Goal: Task Accomplishment & Management: Use online tool/utility

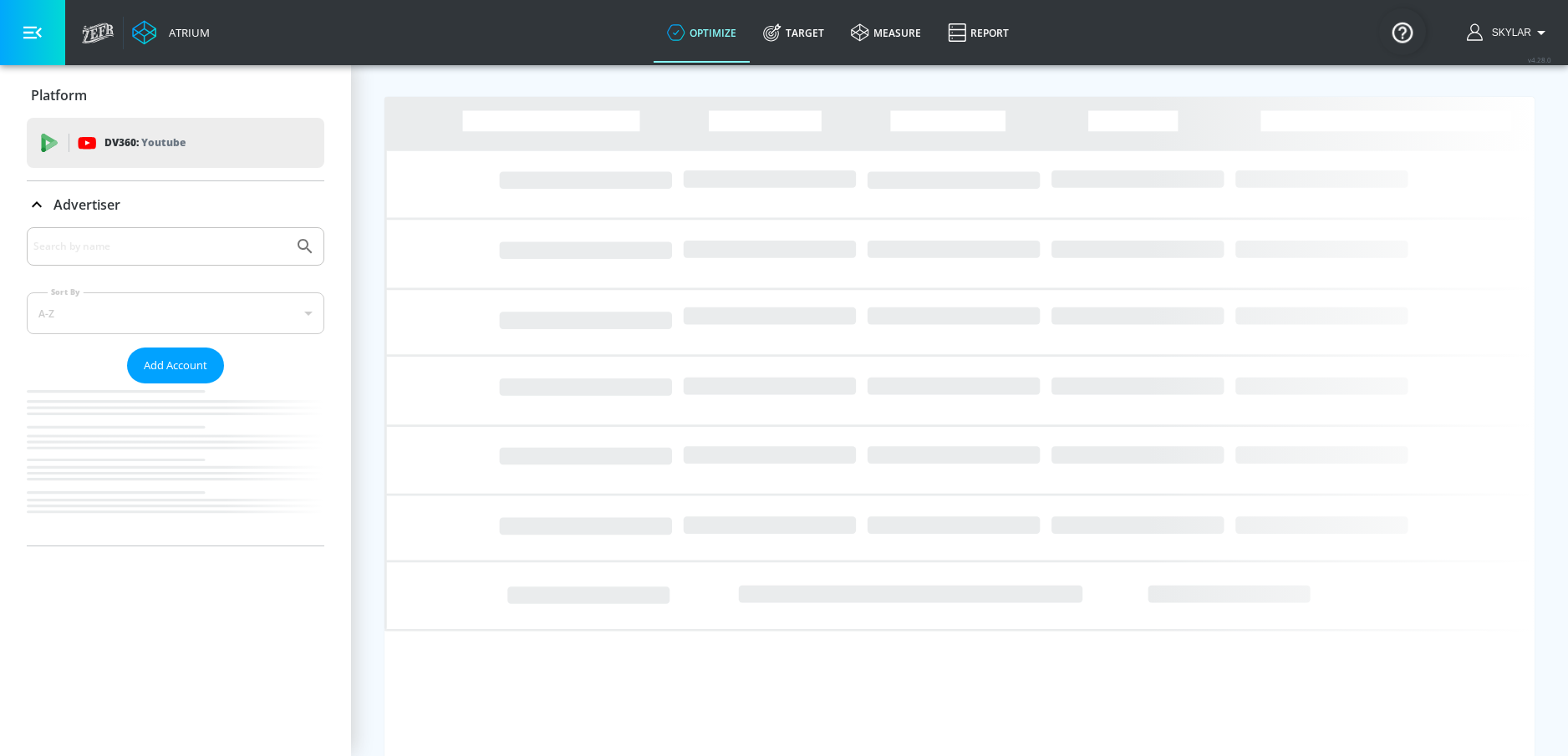
click at [184, 229] on div at bounding box center [176, 246] width 298 height 38
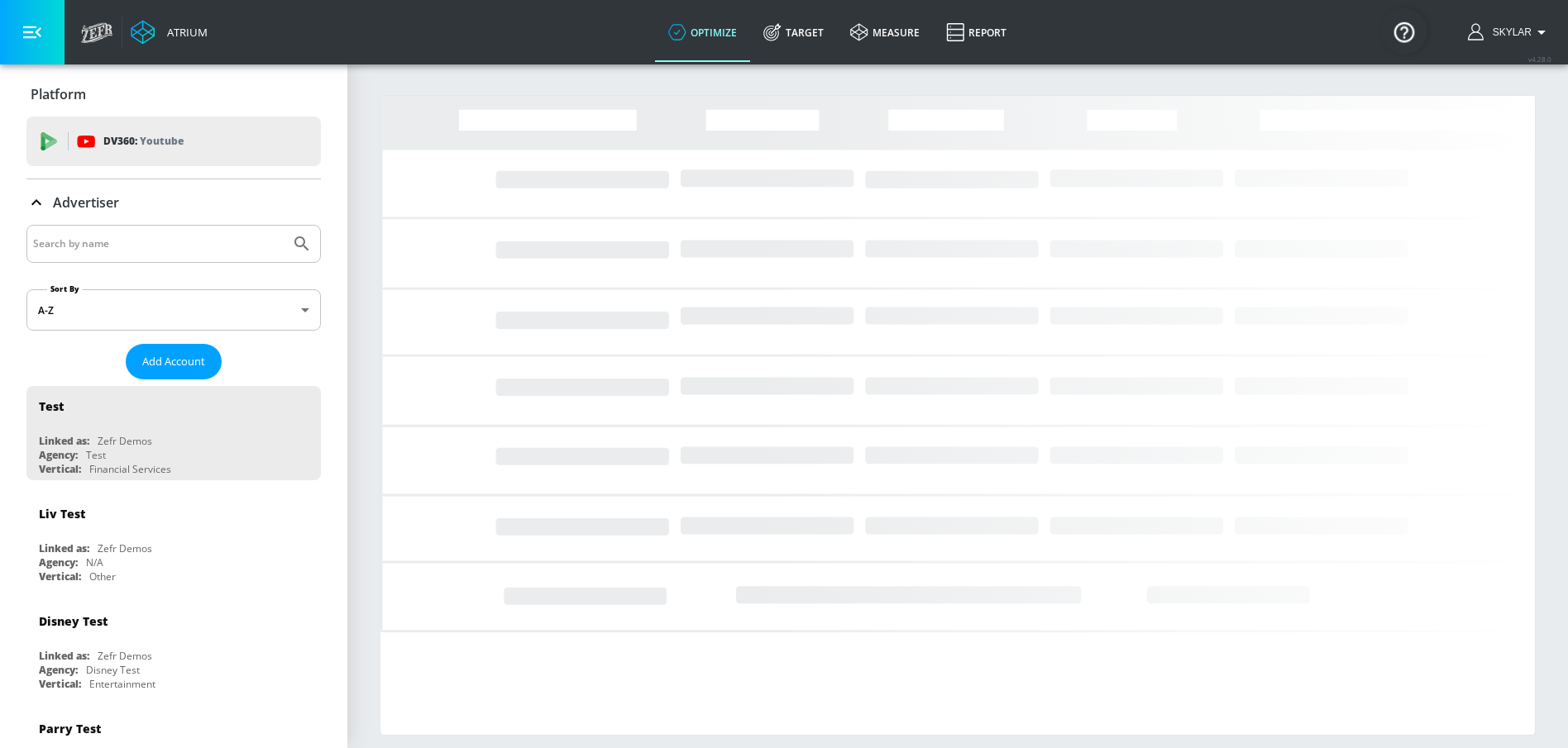
click at [187, 242] on input "Search by name" at bounding box center [158, 244] width 251 height 21
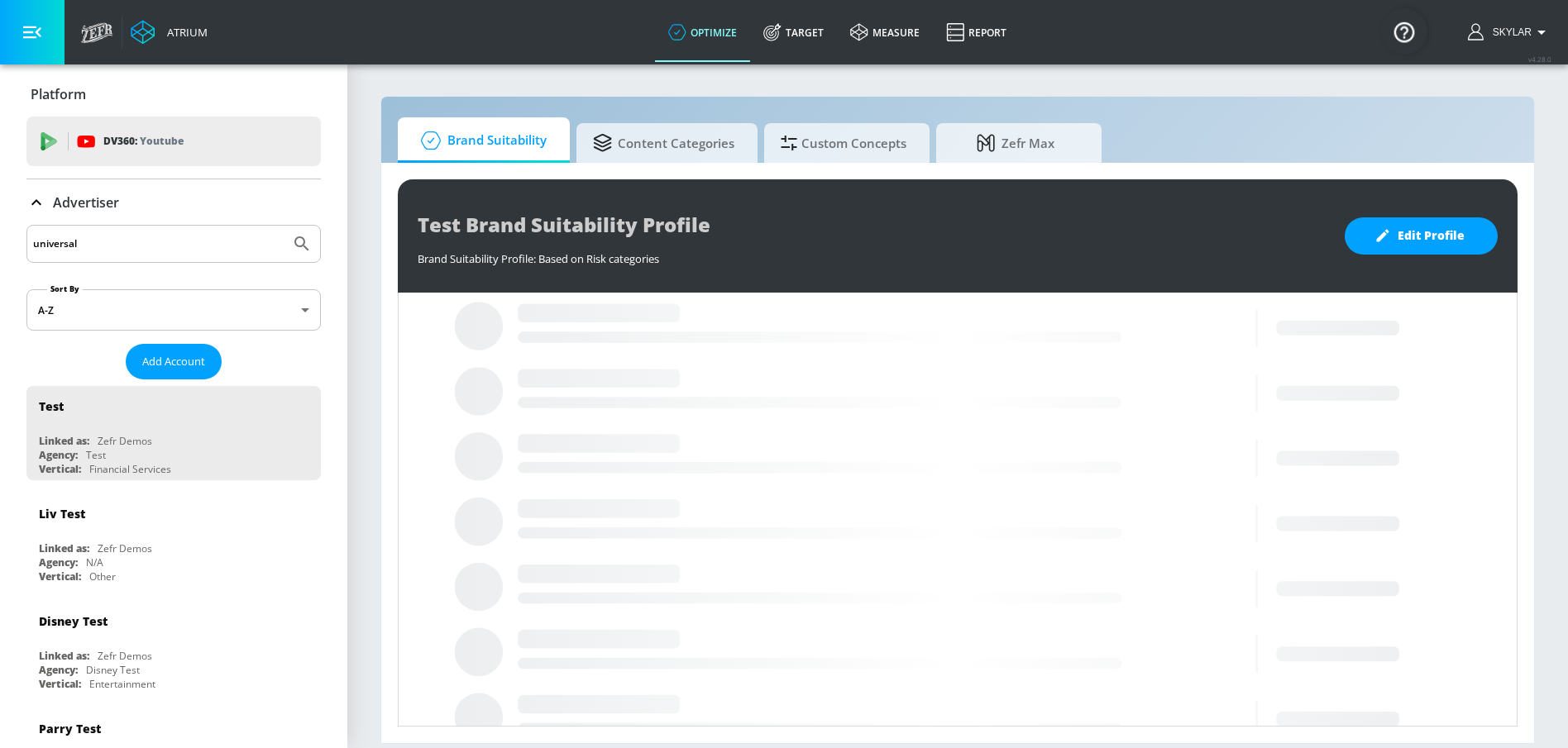
type input "universal"
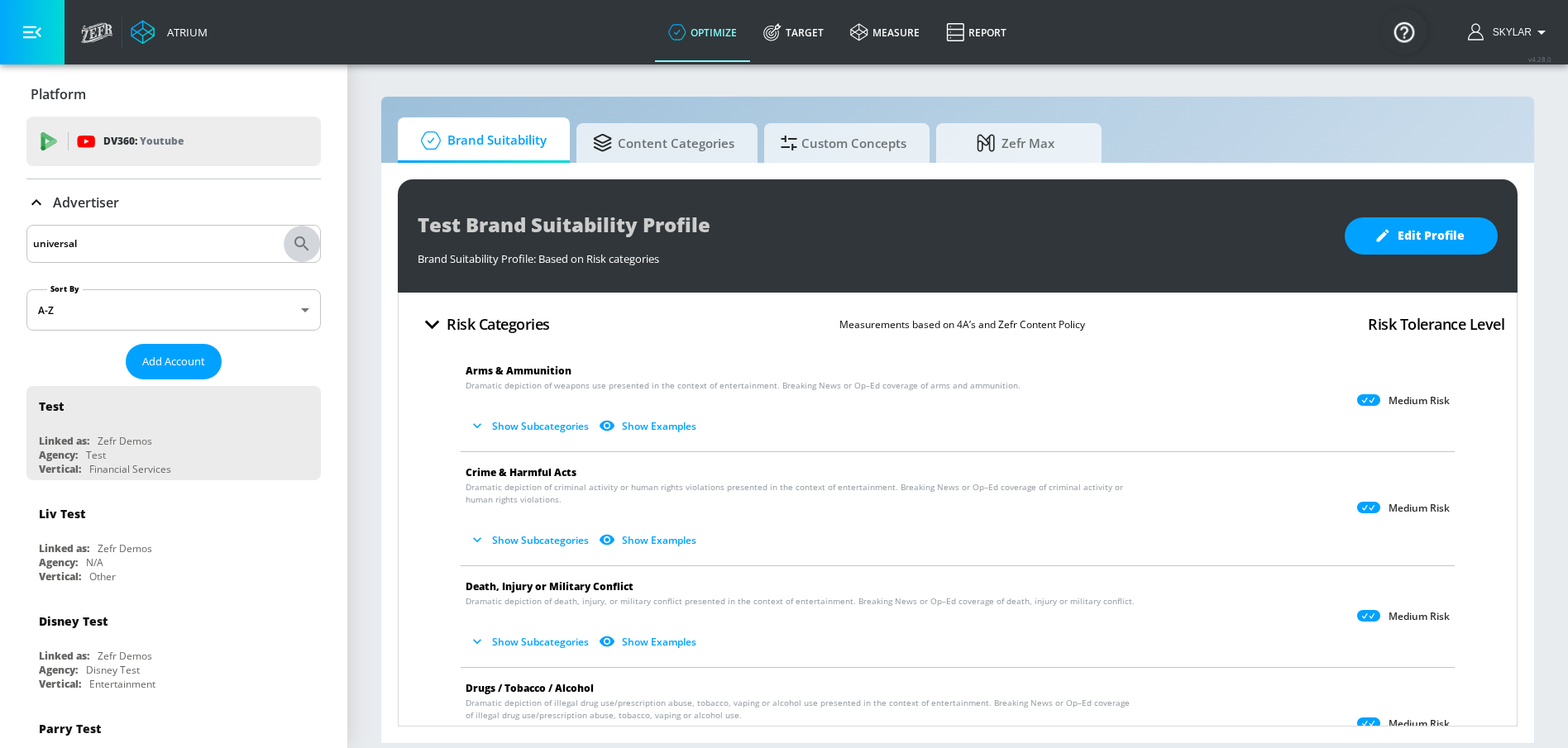
click at [292, 241] on icon "Submit Search" at bounding box center [302, 244] width 20 height 20
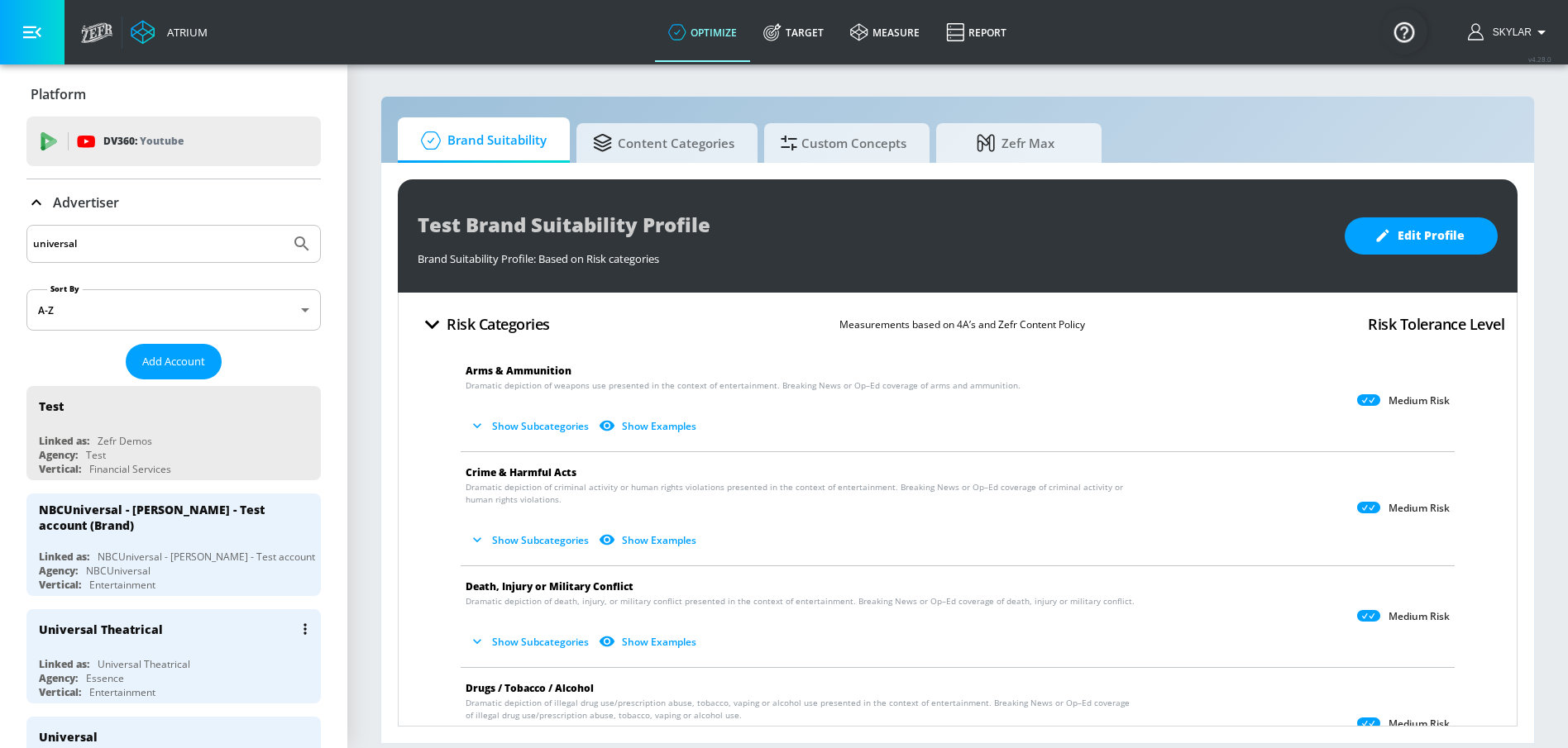
click at [143, 629] on div "Universal Theatrical" at bounding box center [101, 629] width 124 height 16
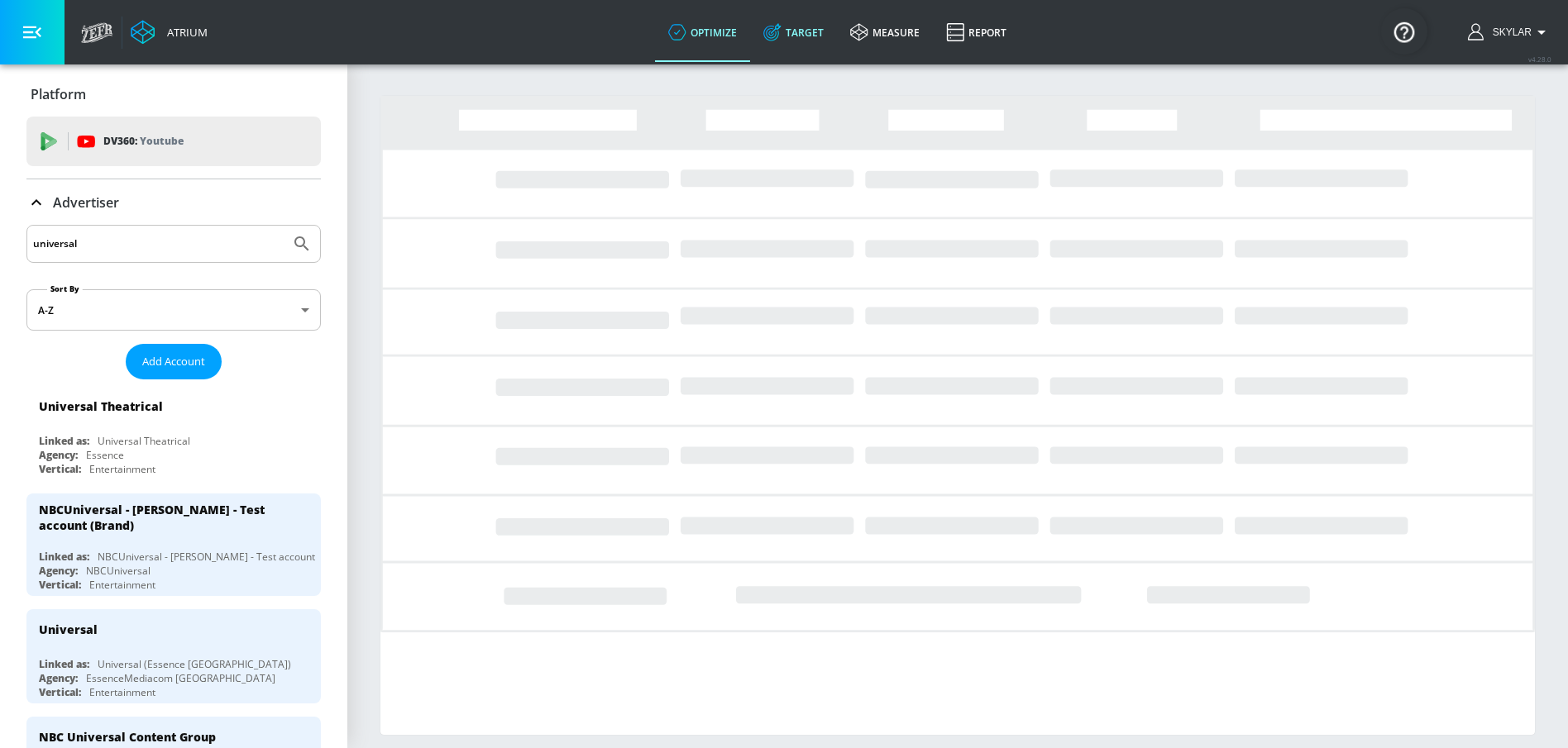
click at [759, 23] on link "Target" at bounding box center [793, 32] width 87 height 59
click at [40, 207] on icon at bounding box center [36, 203] width 20 height 20
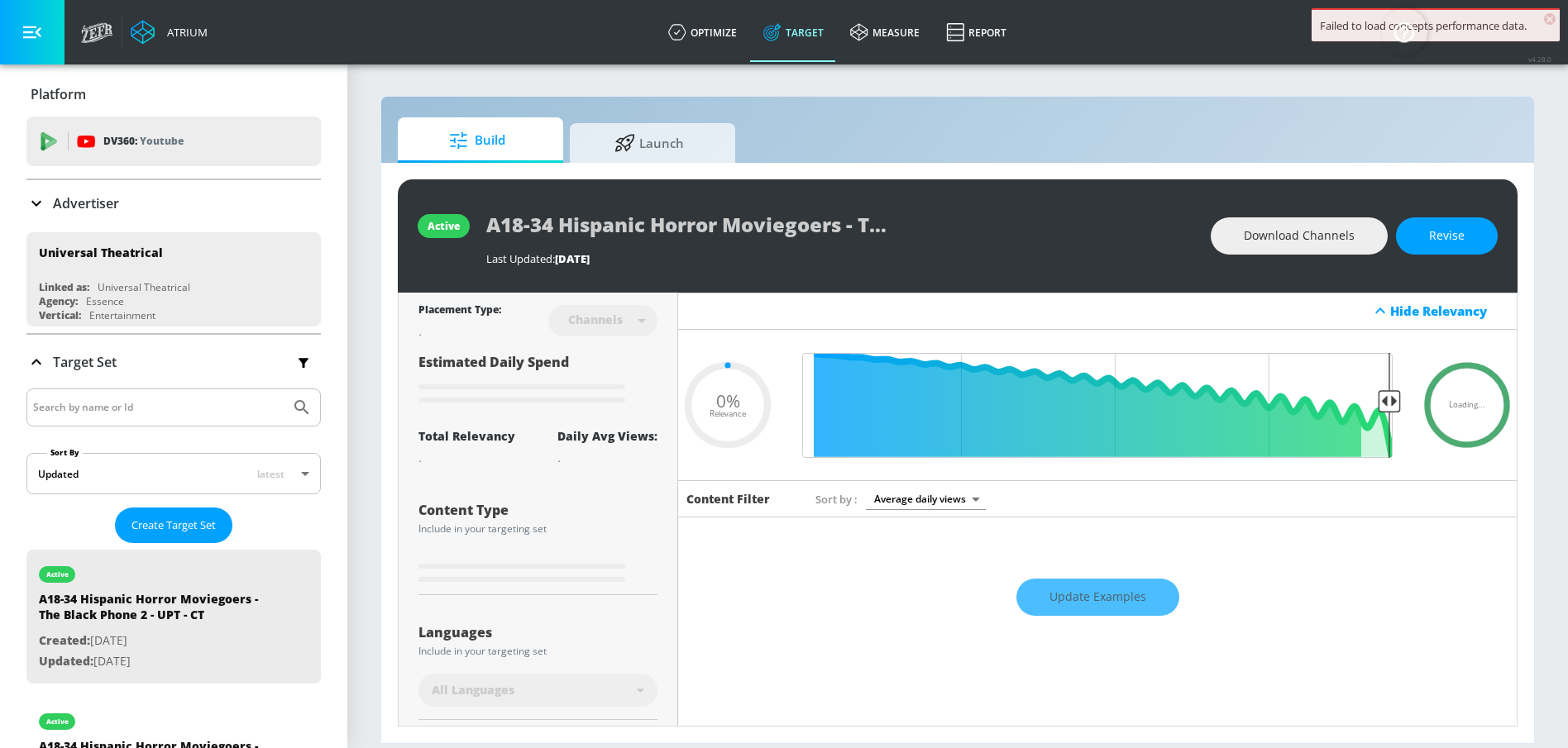
type input "0.05"
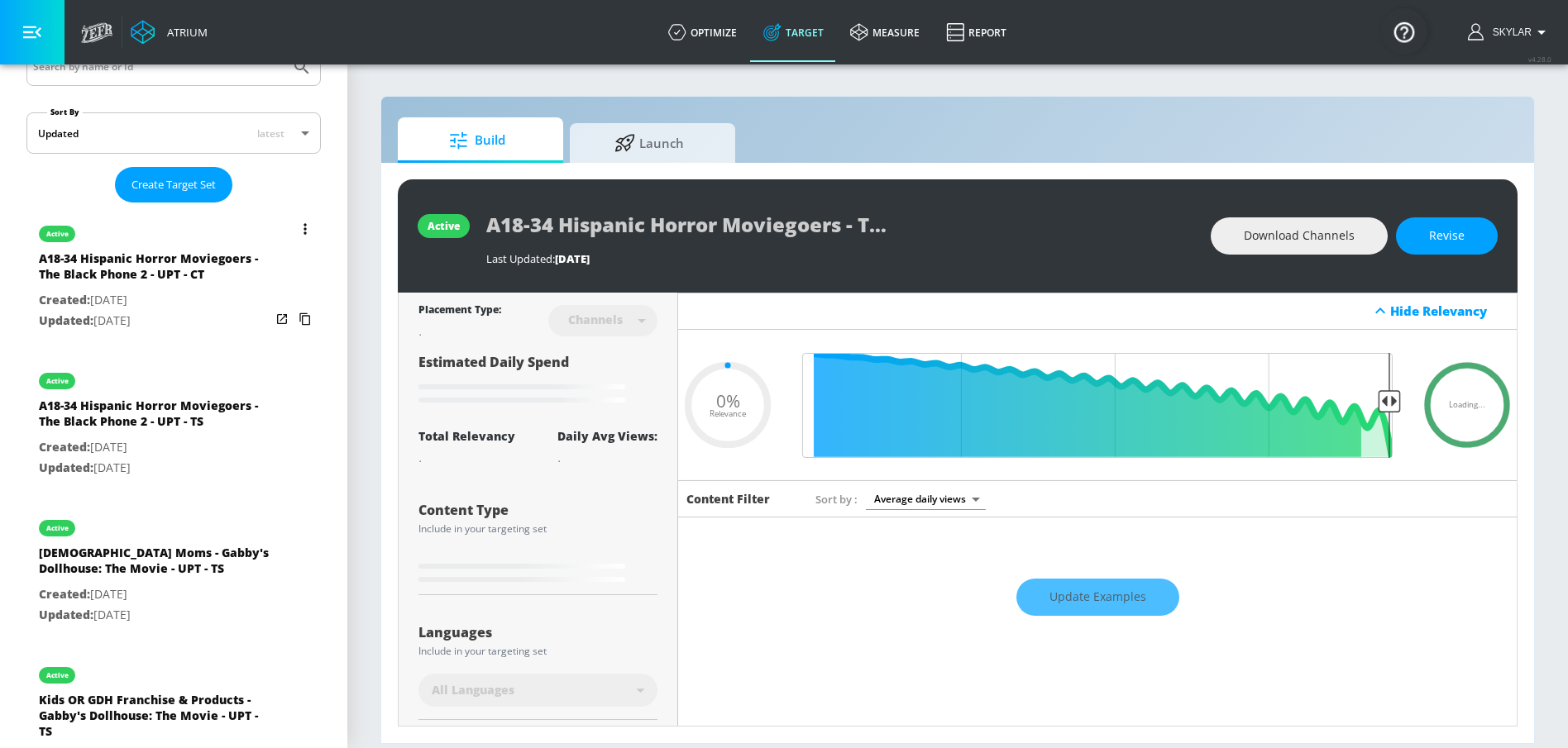
scroll to position [334, 0]
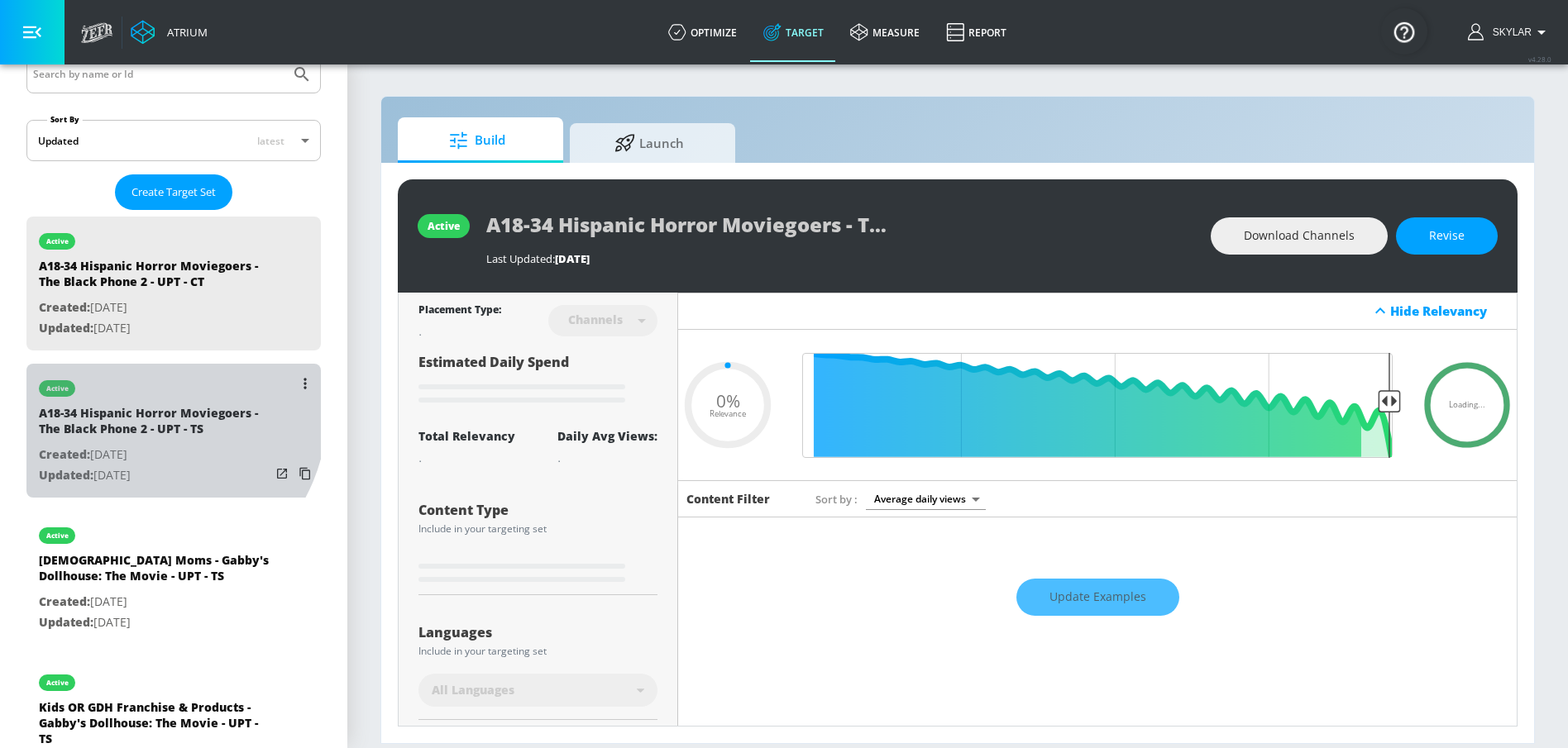
click at [139, 405] on div "A18-34 Hispanic Horror Moviegoers - The Black Phone 2 - UPT - TS" at bounding box center [154, 424] width 231 height 40
type input "A18-34 Hispanic Horror Moviegoers - The Black Phone 2 - UPT - TS"
type input "videos"
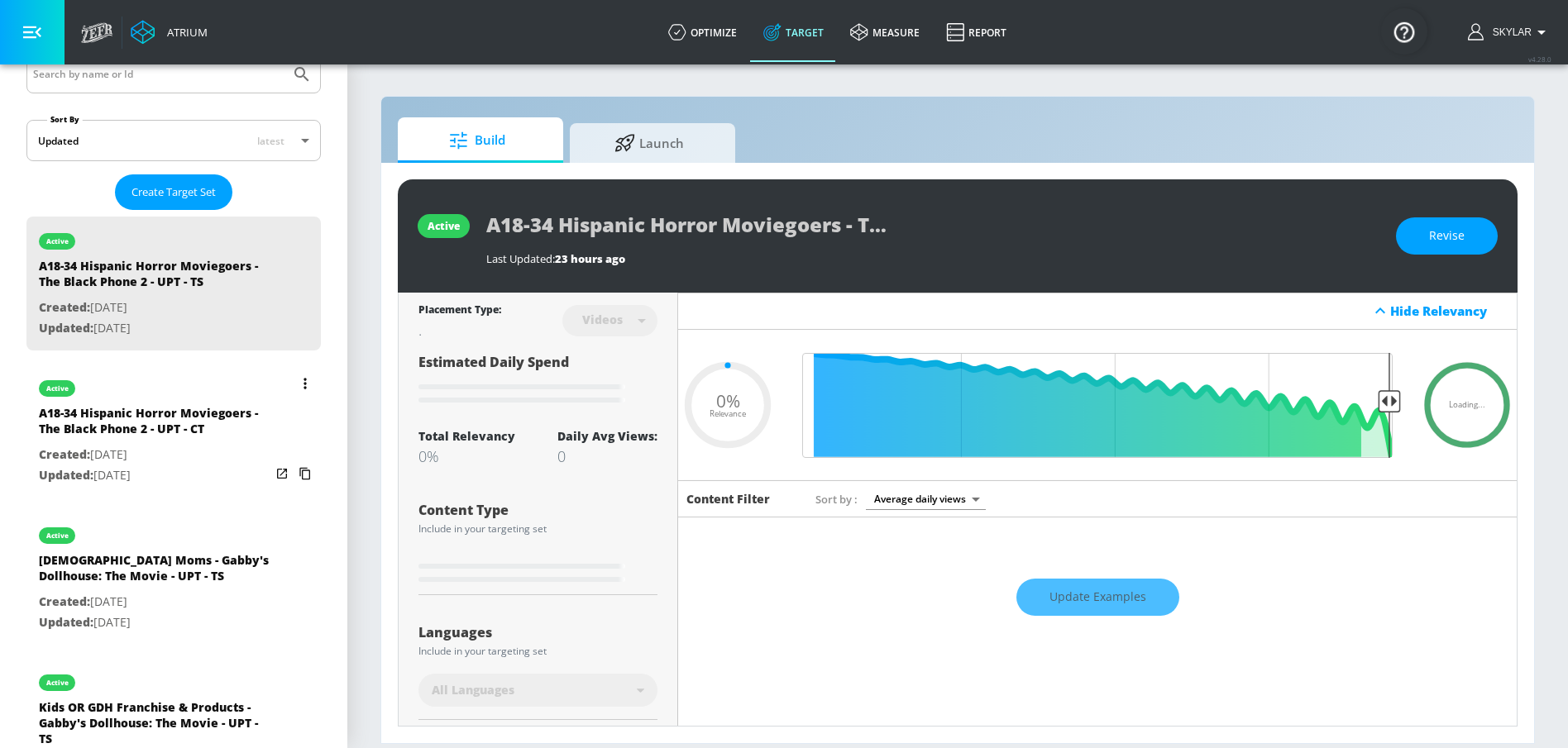
type input "0.35"
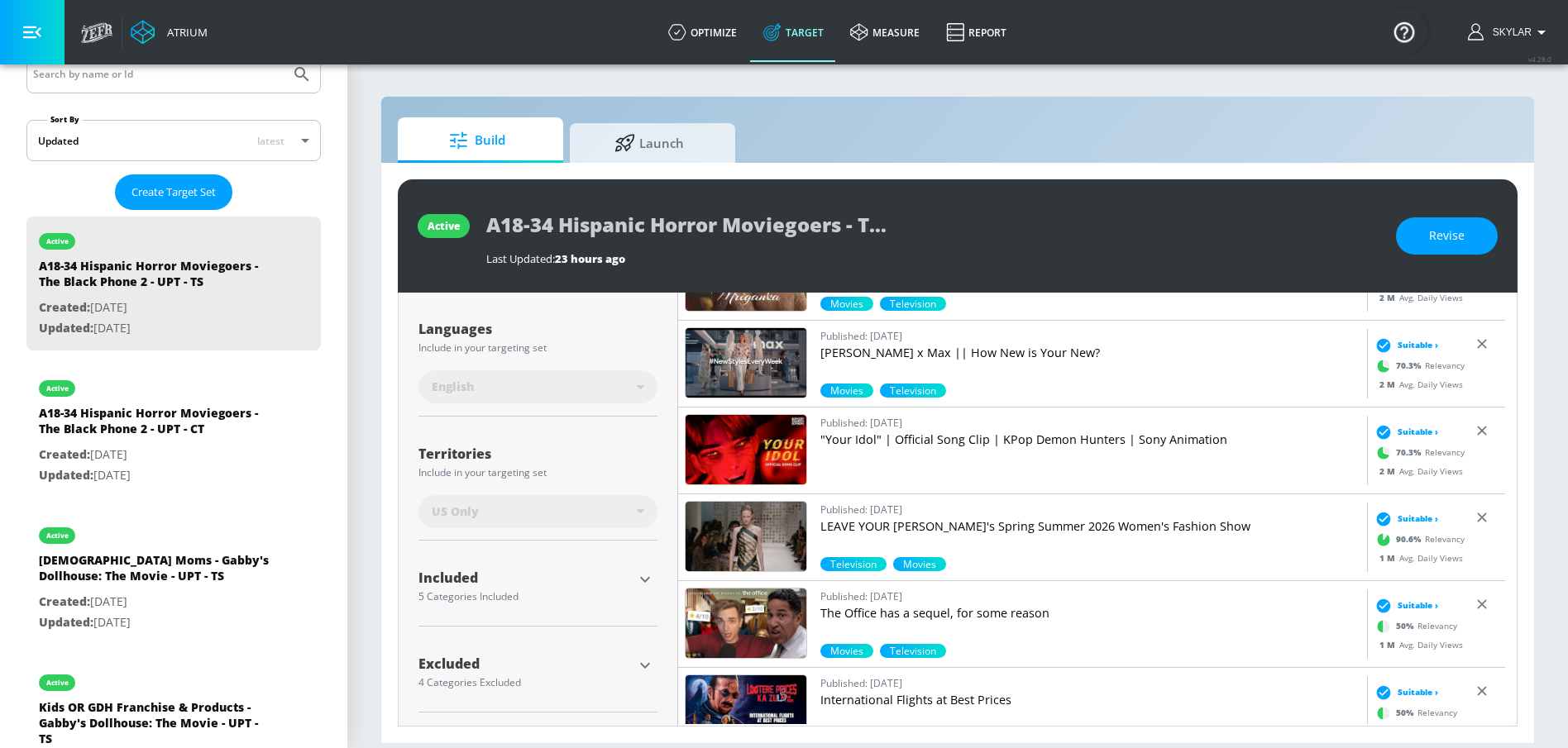
scroll to position [281, 0]
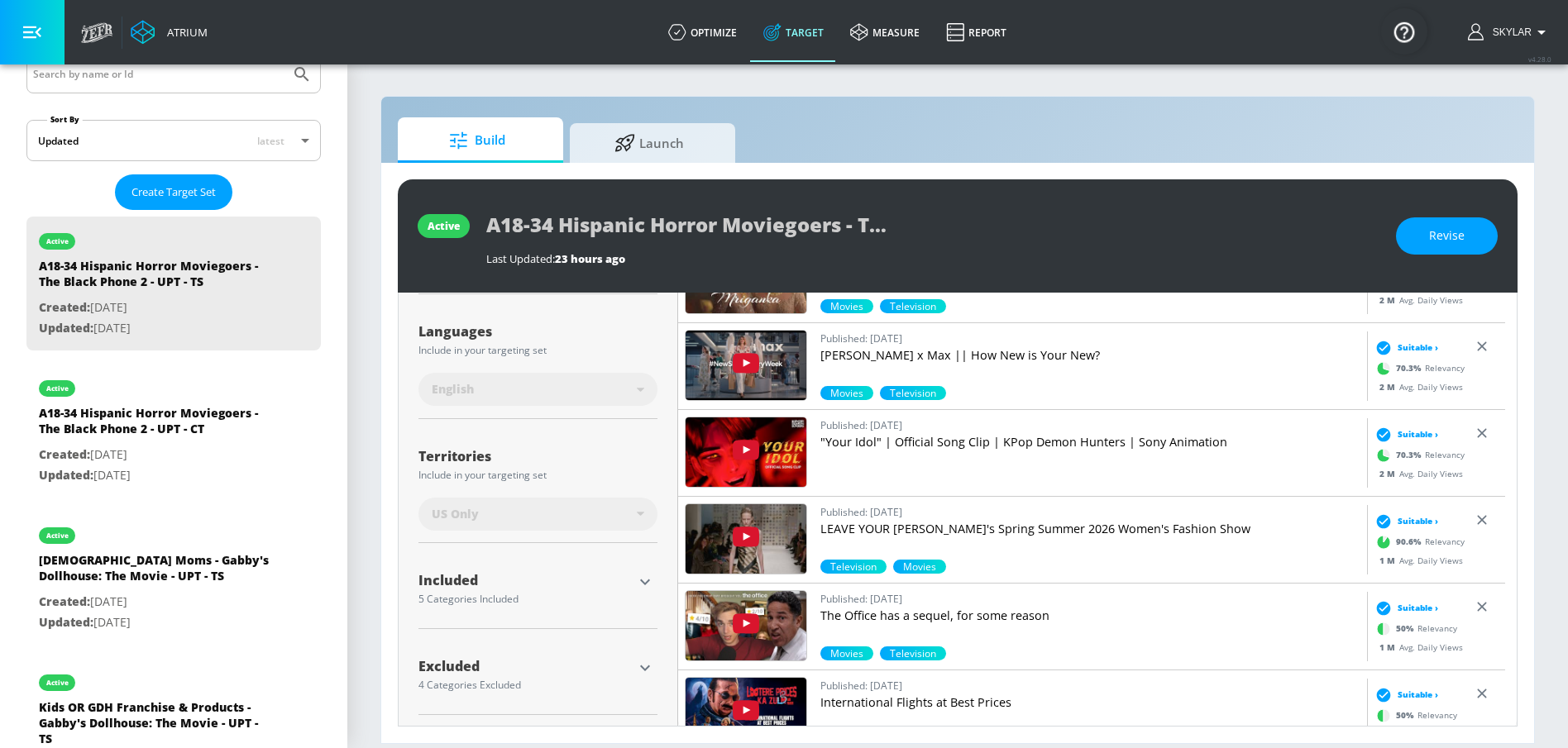
click at [641, 574] on icon "button" at bounding box center [645, 582] width 20 height 20
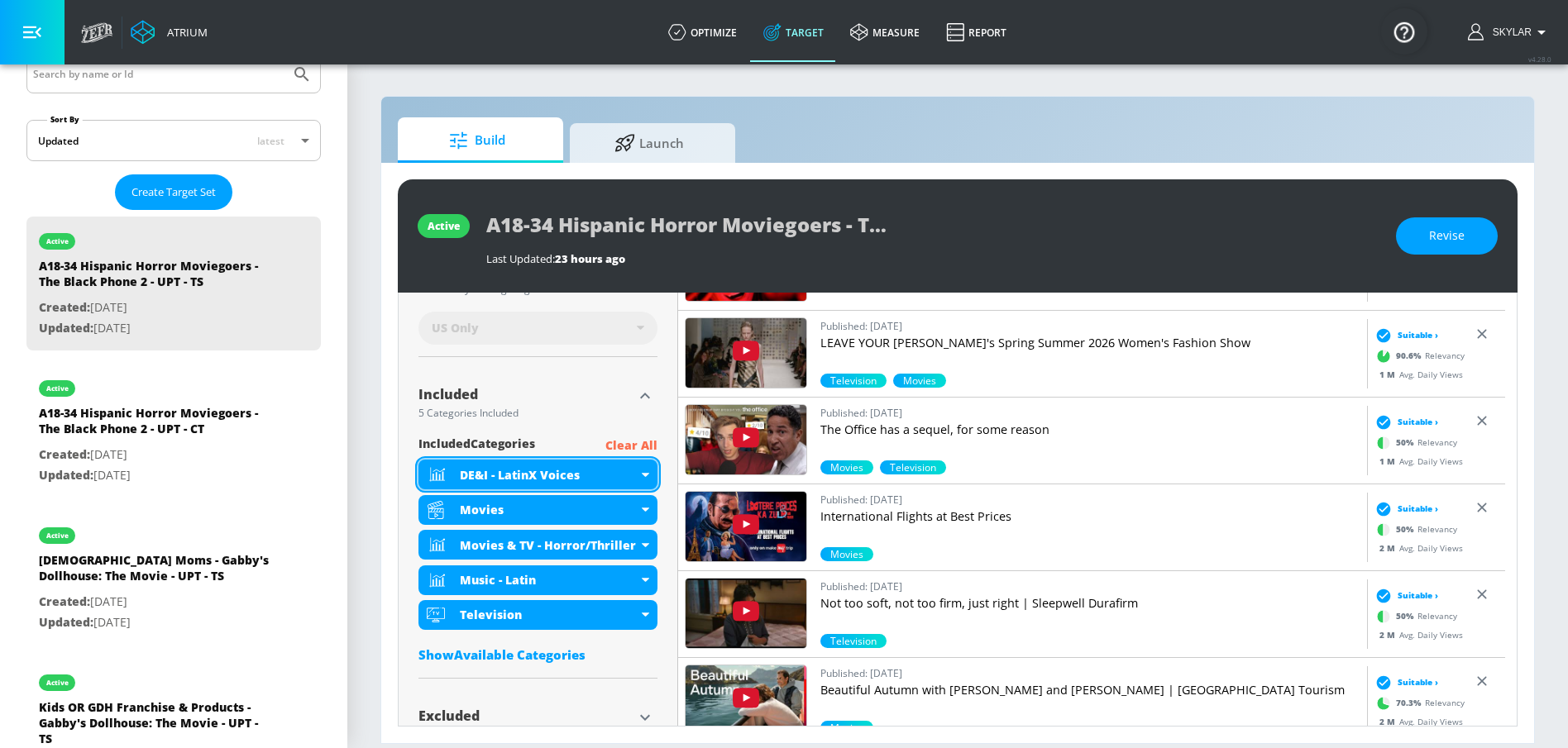
scroll to position [485, 0]
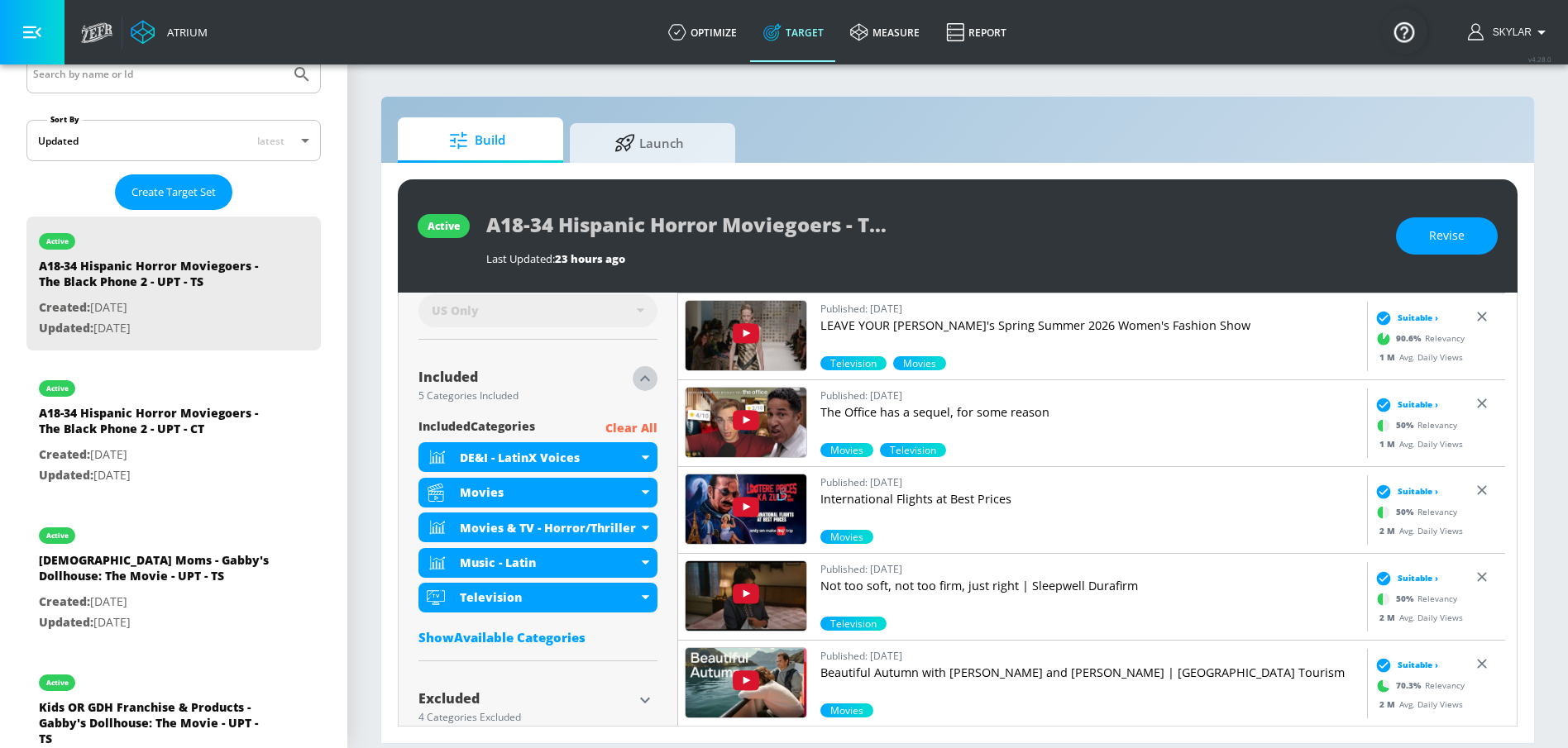
click at [645, 374] on icon "button" at bounding box center [645, 378] width 20 height 20
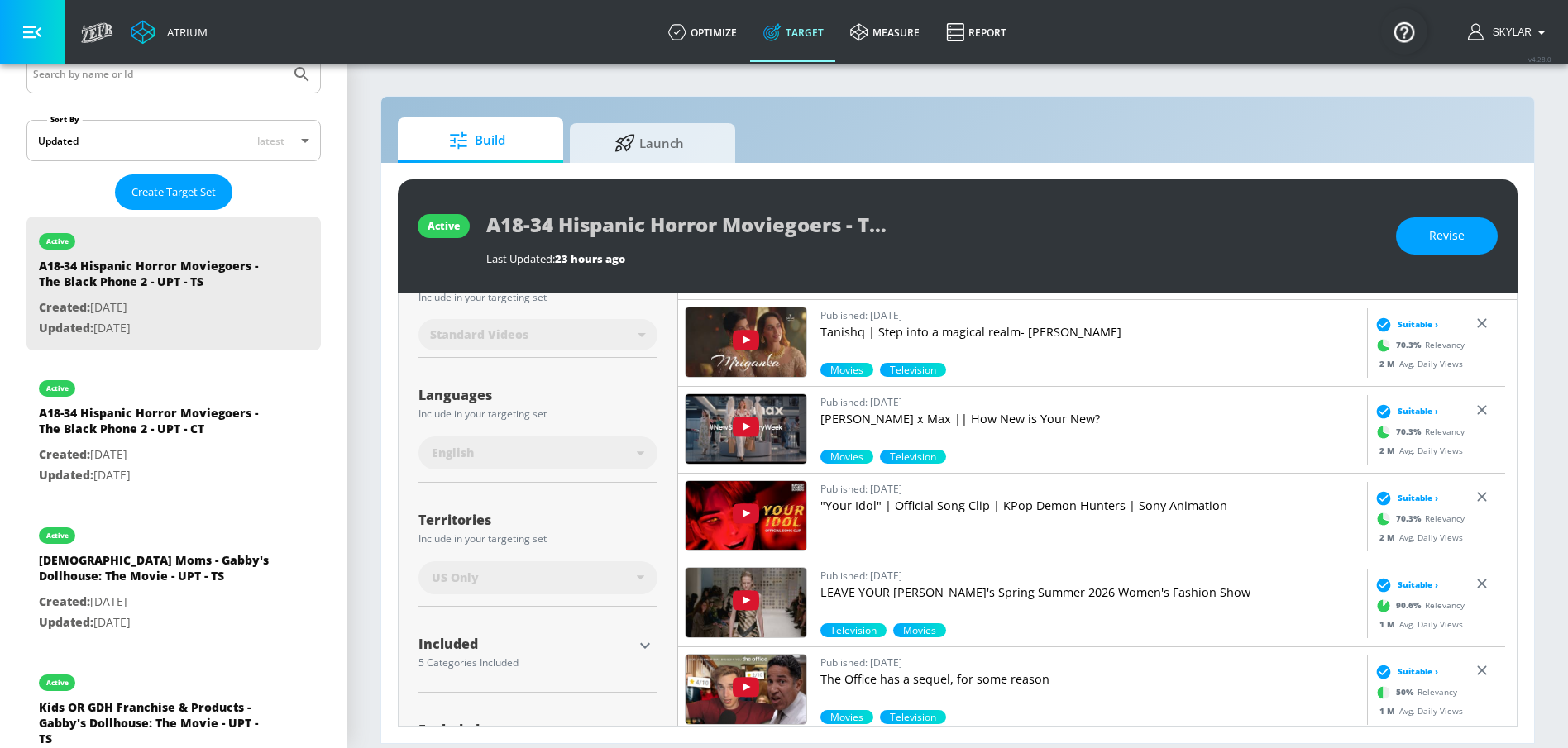
scroll to position [0, 0]
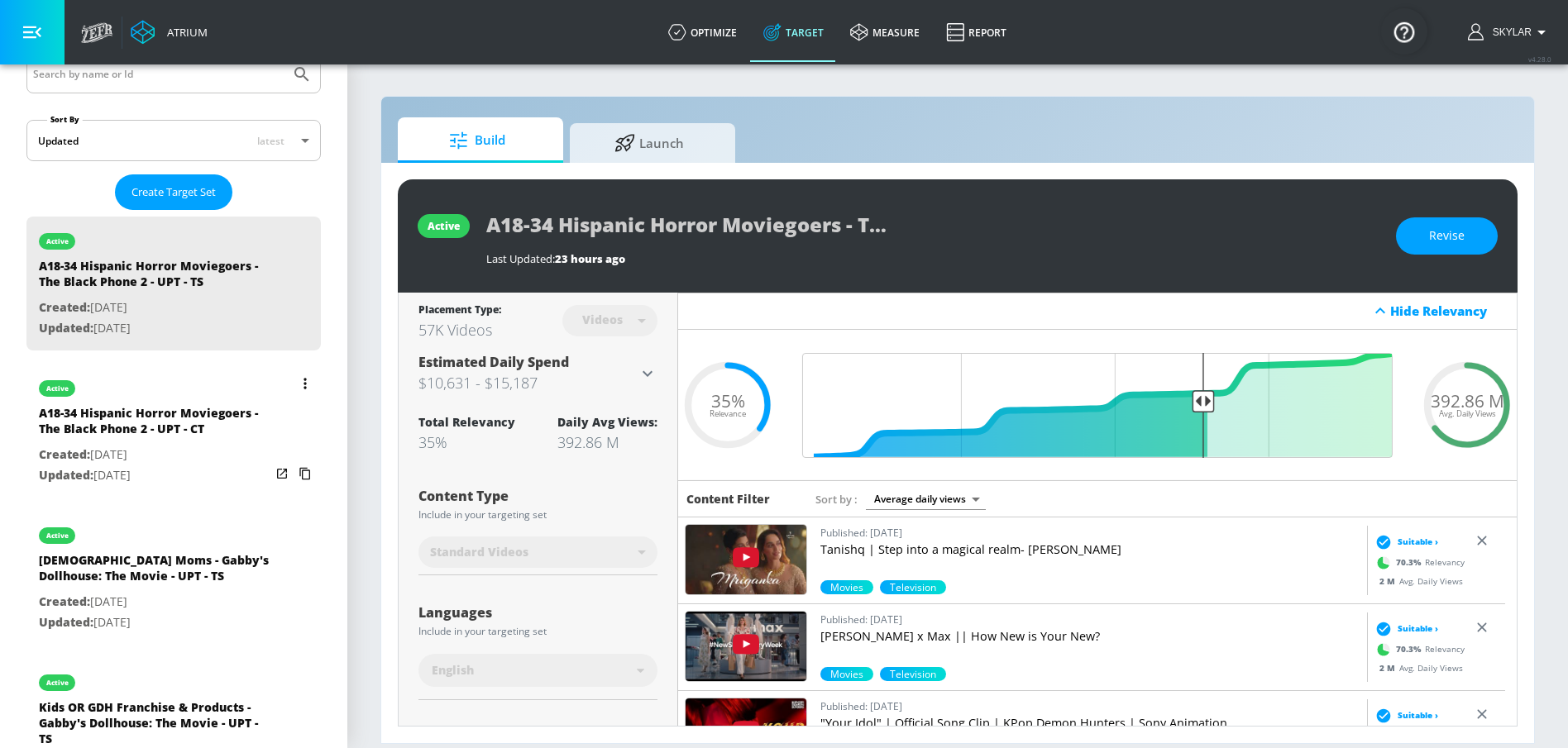
click at [161, 425] on div "A18-34 Hispanic Horror Moviegoers - The Black Phone 2 - UPT - CT" at bounding box center [154, 424] width 231 height 40
type input "A18-34 Hispanic Horror Moviegoers - The Black Phone 2 - UPT - CT"
type input "channels"
type input "0.05"
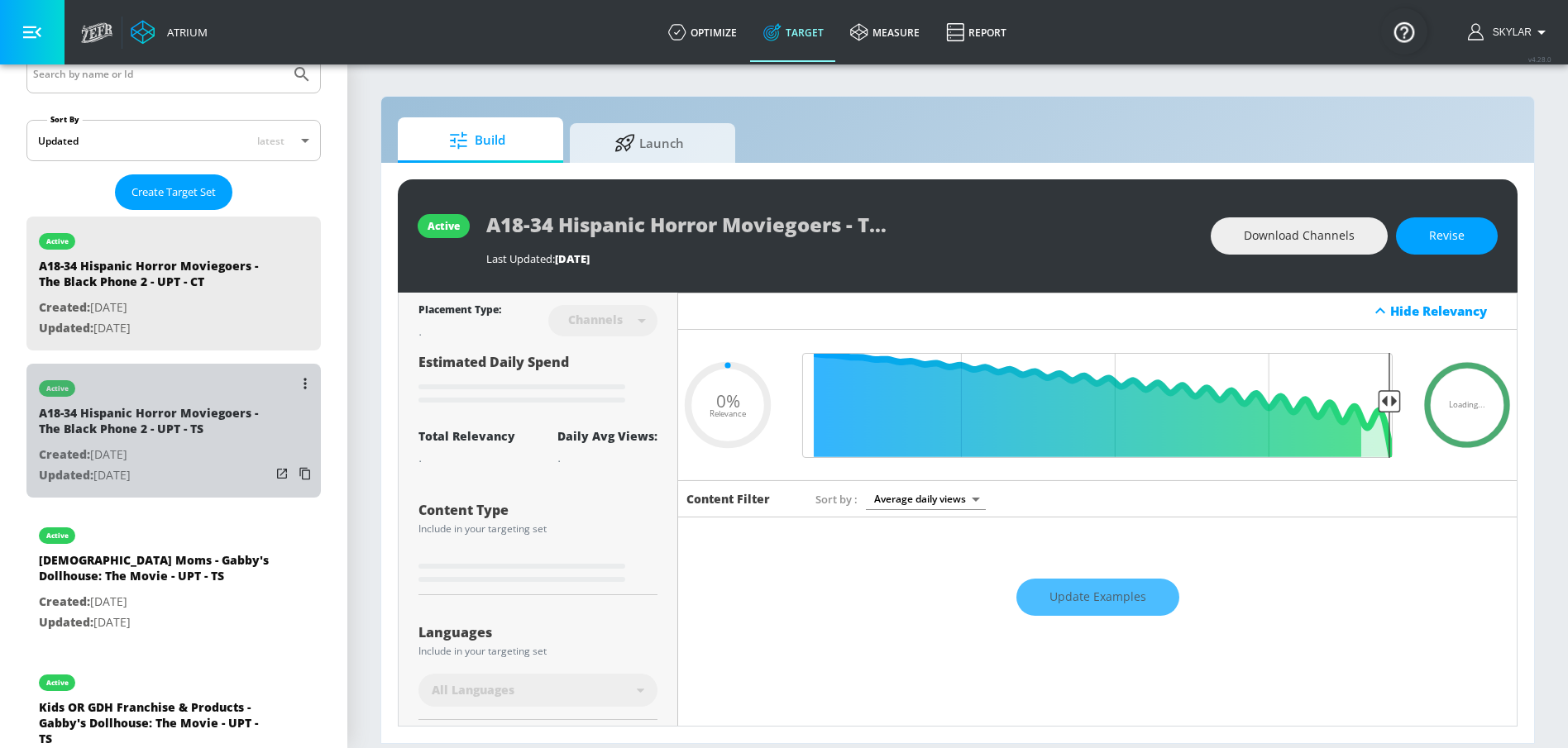
click at [186, 465] on p "Updated: [DATE]" at bounding box center [154, 475] width 231 height 20
type input "A18-34 Hispanic Horror Moviegoers - The Black Phone 2 - UPT - TS"
type input "videos"
type input "0.05"
